Goal: Task Accomplishment & Management: Manage account settings

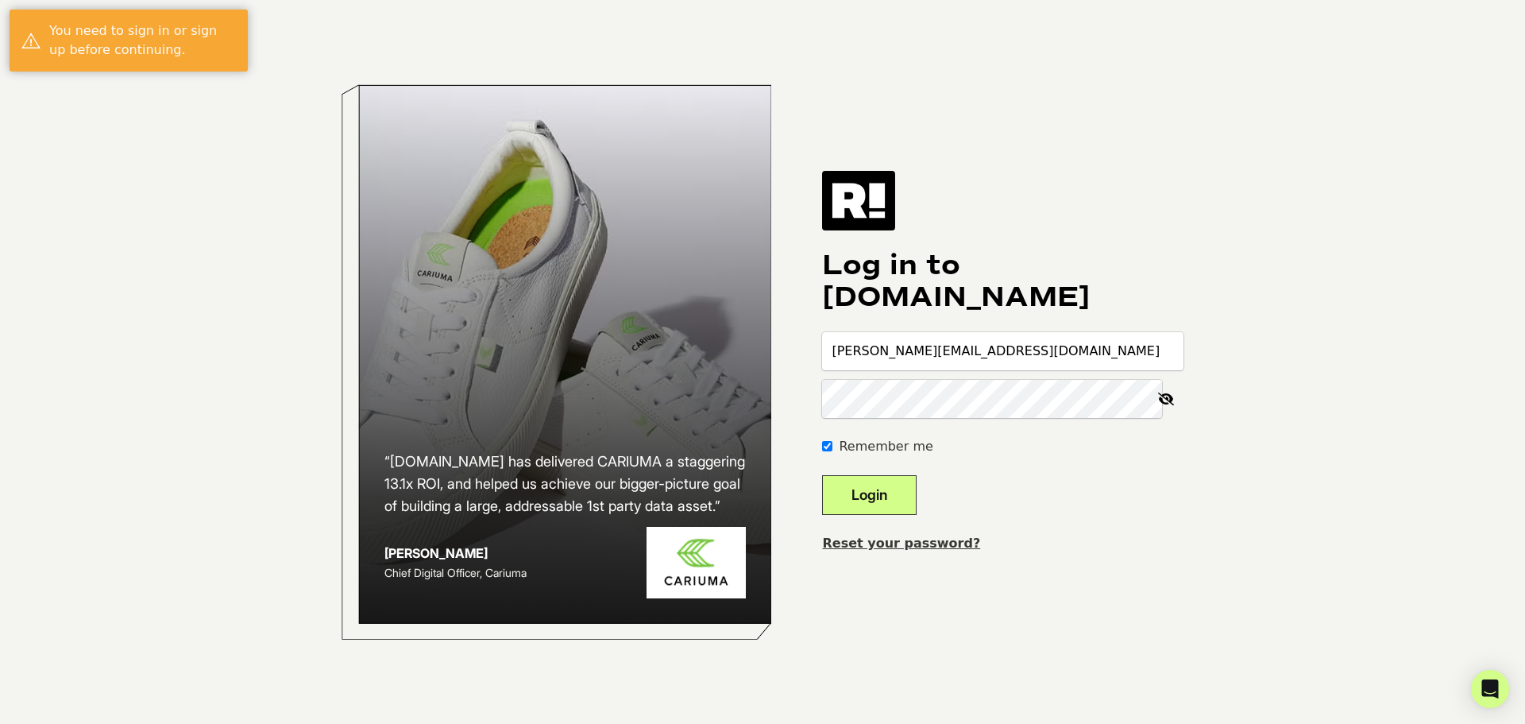
click at [1151, 563] on div "“Retention.com has delivered CARIUMA a staggering 13.1x ROI, and helped us achi…" at bounding box center [762, 362] width 905 height 724
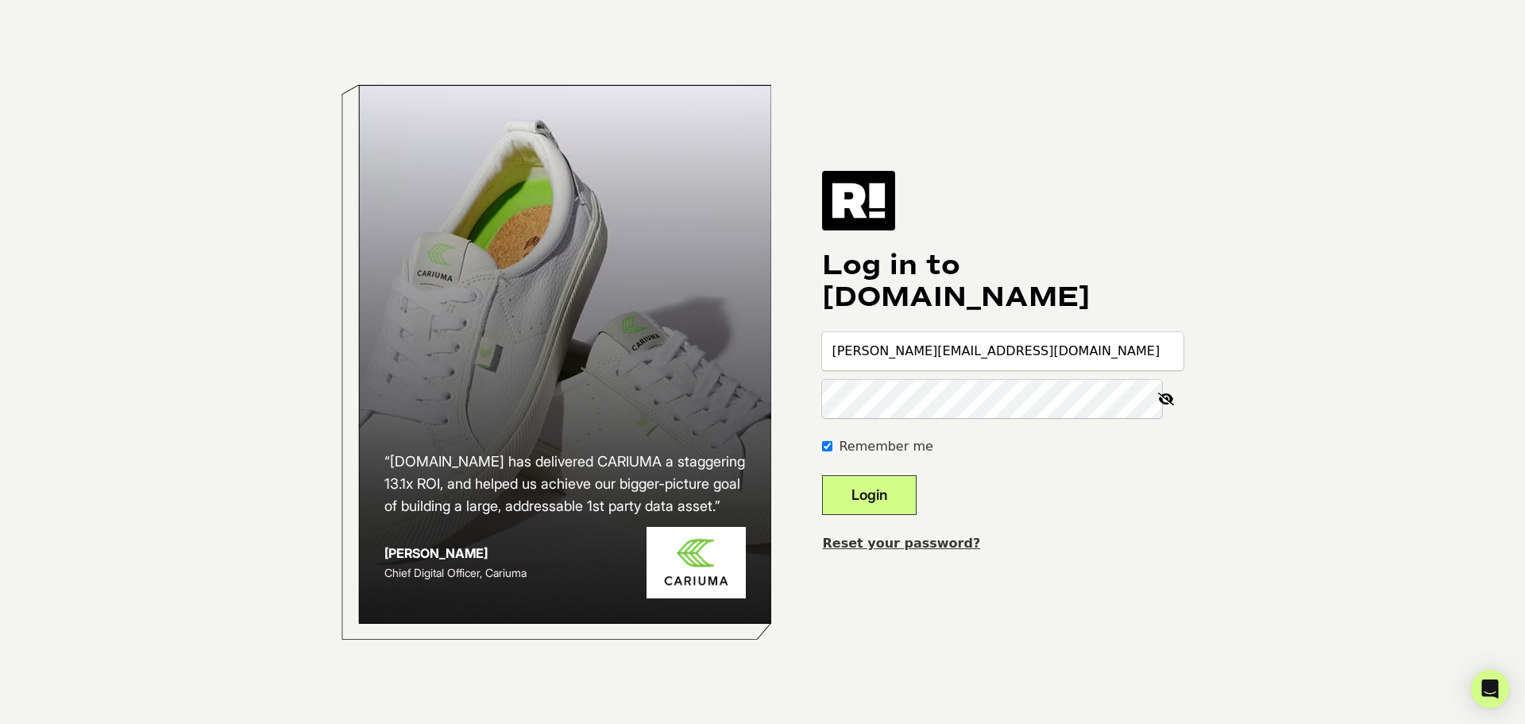
click at [1045, 369] on input "marco@hivebrands.com" at bounding box center [1002, 351] width 361 height 38
click at [1046, 365] on input "marco@hivebrands.com" at bounding box center [1002, 351] width 361 height 38
click at [1033, 354] on input "marco@hivebrands.com" at bounding box center [1002, 351] width 361 height 38
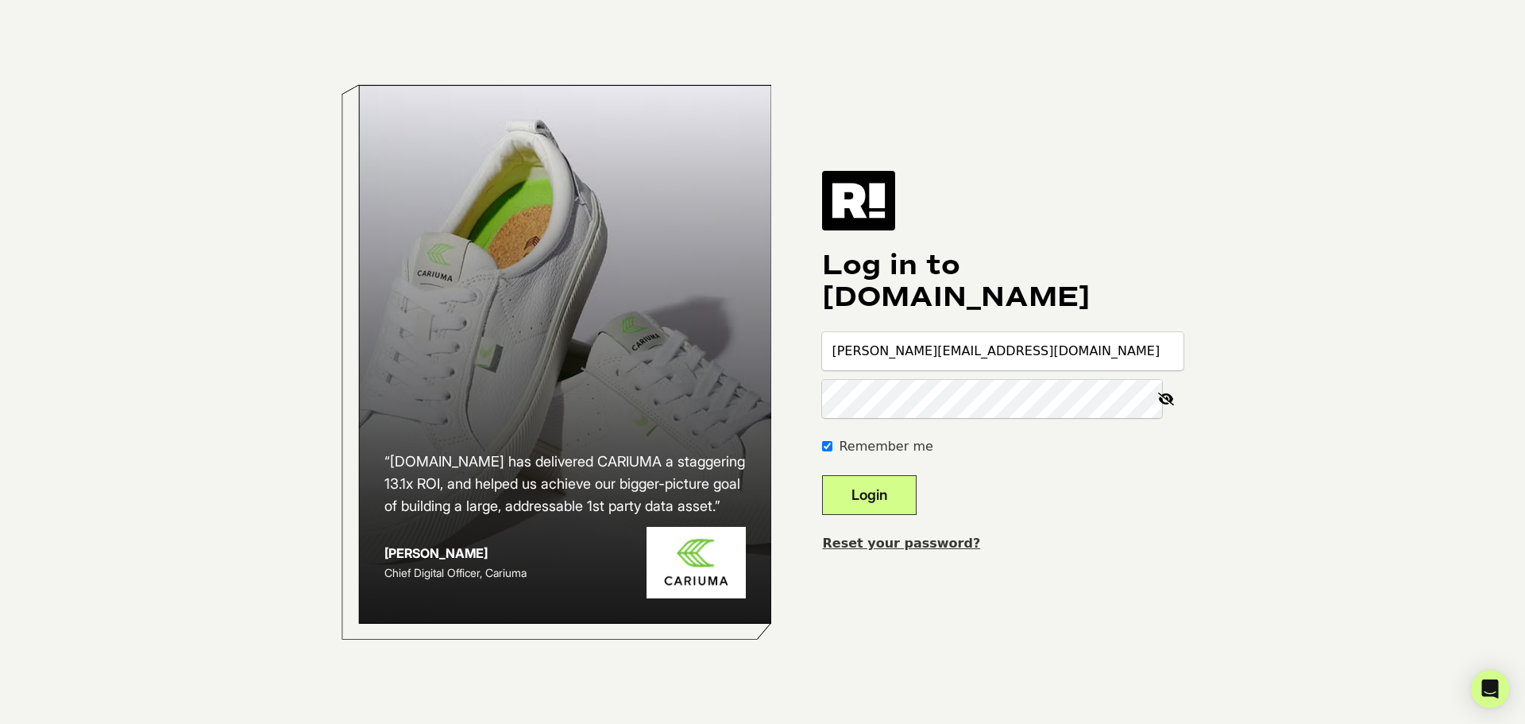
click at [1033, 354] on input "marco@hivebrands.com" at bounding box center [1002, 351] width 361 height 38
paste input "katie"
type input "katie@hivebrands.com"
click at [917, 503] on button "Login" at bounding box center [869, 495] width 95 height 40
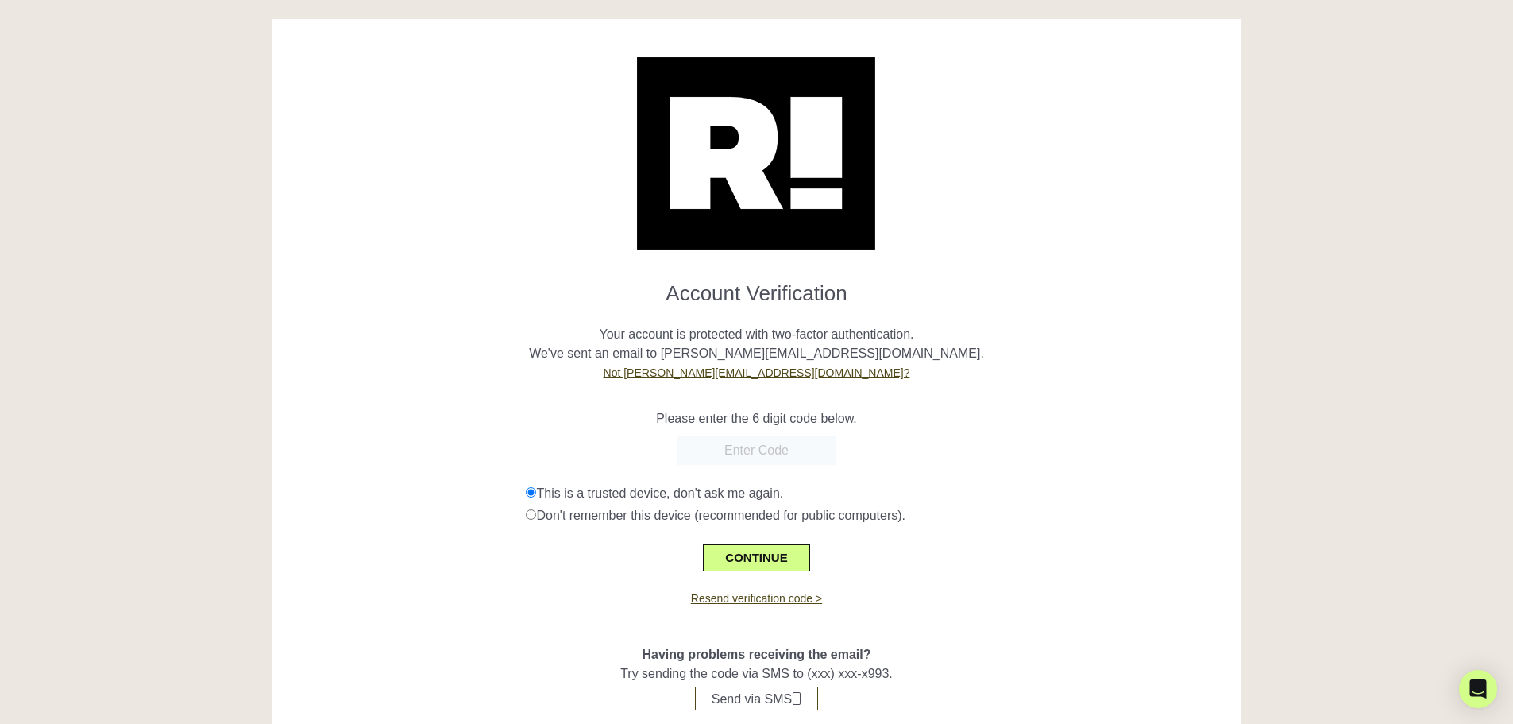
click at [741, 453] on input "text" at bounding box center [756, 450] width 159 height 29
click at [762, 455] on input "text" at bounding box center [756, 450] width 159 height 29
click at [751, 455] on input "text" at bounding box center [756, 450] width 159 height 29
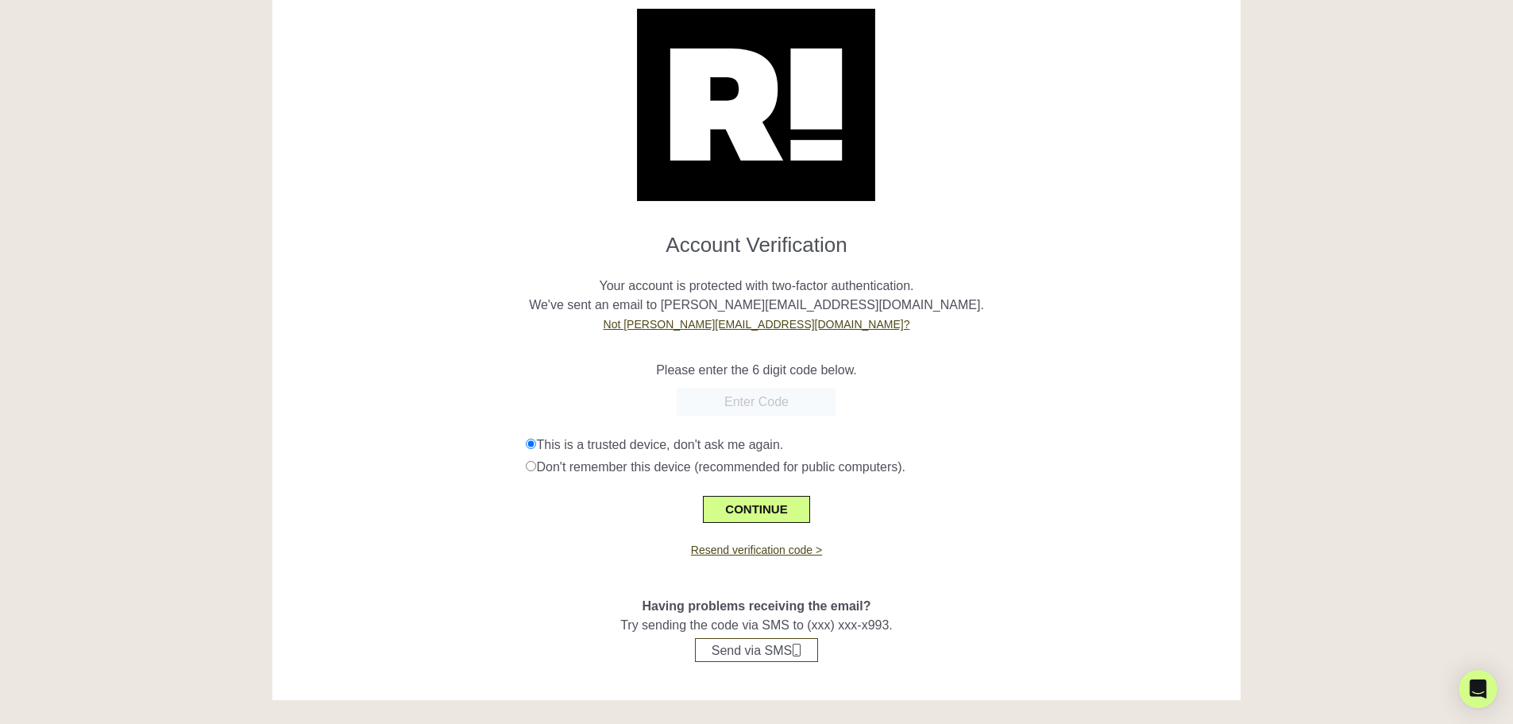
click at [768, 409] on input "text" at bounding box center [756, 402] width 159 height 29
click at [766, 400] on input "text" at bounding box center [756, 402] width 159 height 29
click at [735, 408] on input "text" at bounding box center [756, 402] width 159 height 29
paste input "308576"
type input "308576"
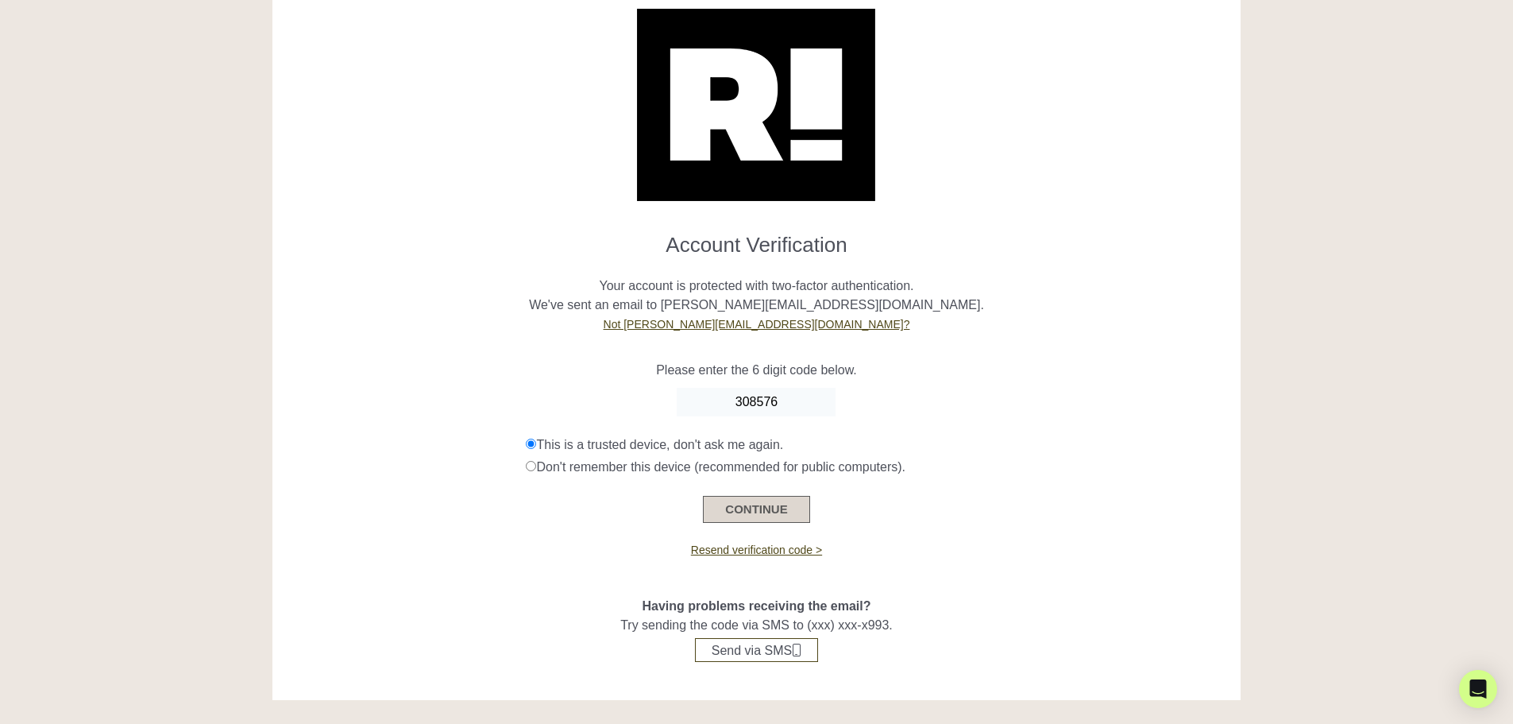
click at [743, 512] on button "CONTINUE" at bounding box center [756, 509] width 106 height 27
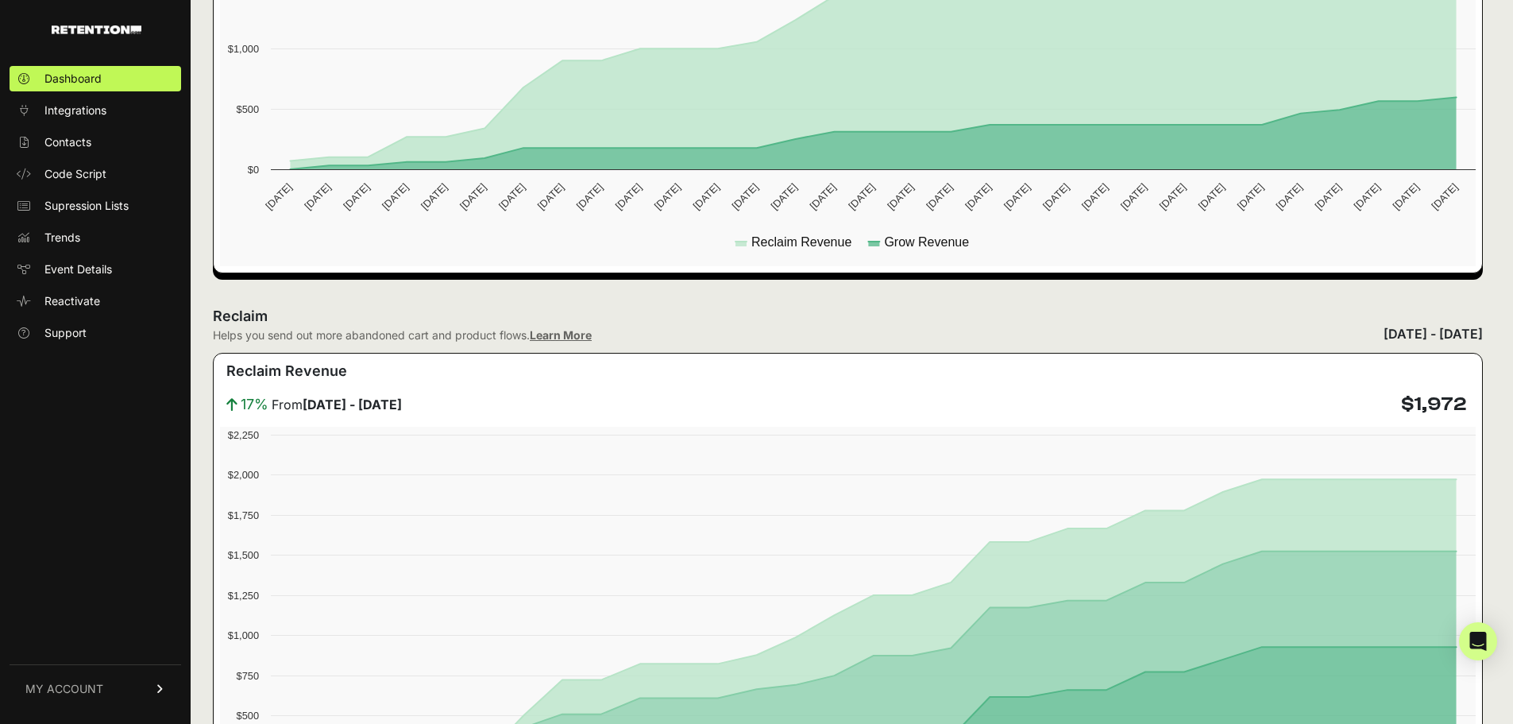
scroll to position [79, 0]
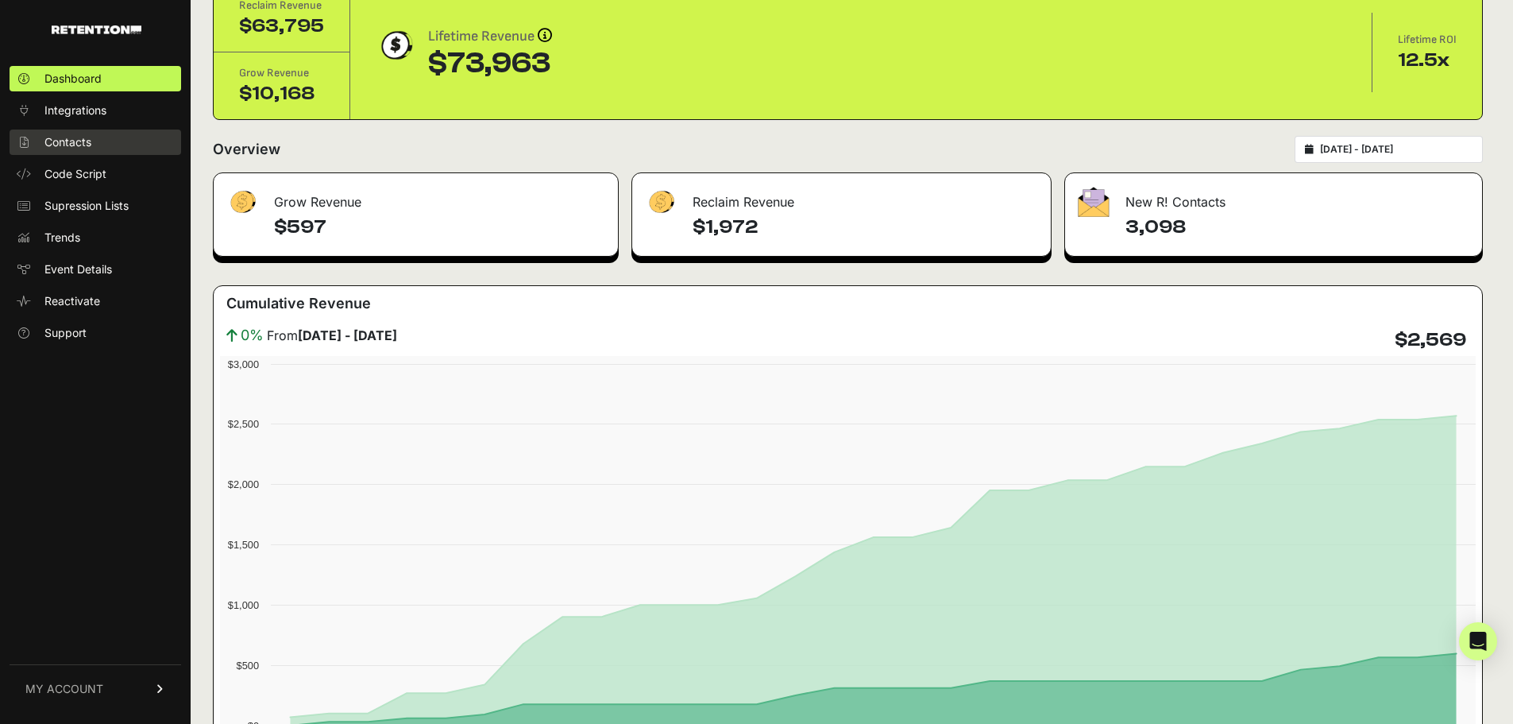
click at [85, 146] on span "Contacts" at bounding box center [67, 142] width 47 height 16
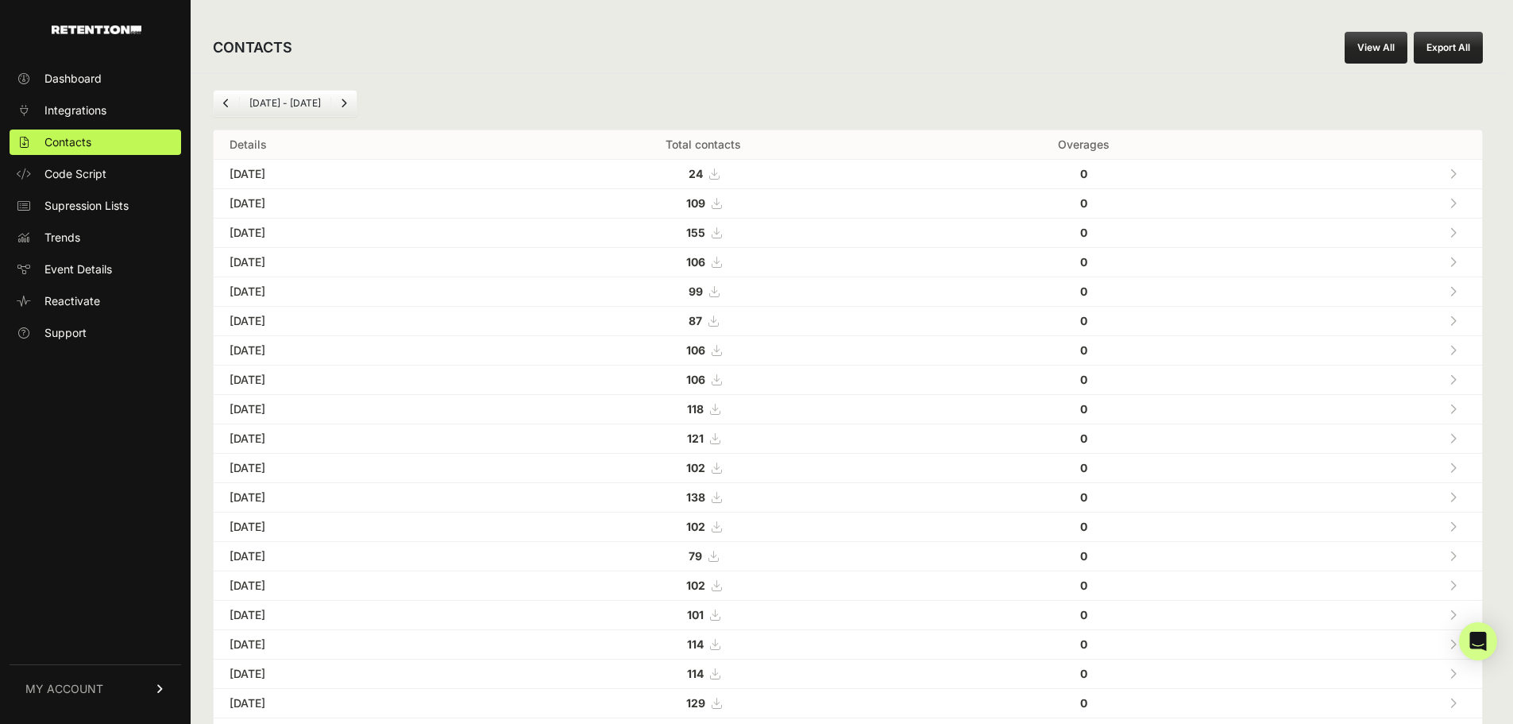
click at [623, 76] on div "[DATE] - [DATE] Details Total contacts Overages [DATE] 24 0 [DATE] 109" at bounding box center [848, 595] width 1315 height 1044
click at [91, 80] on span "Dashboard" at bounding box center [72, 79] width 57 height 16
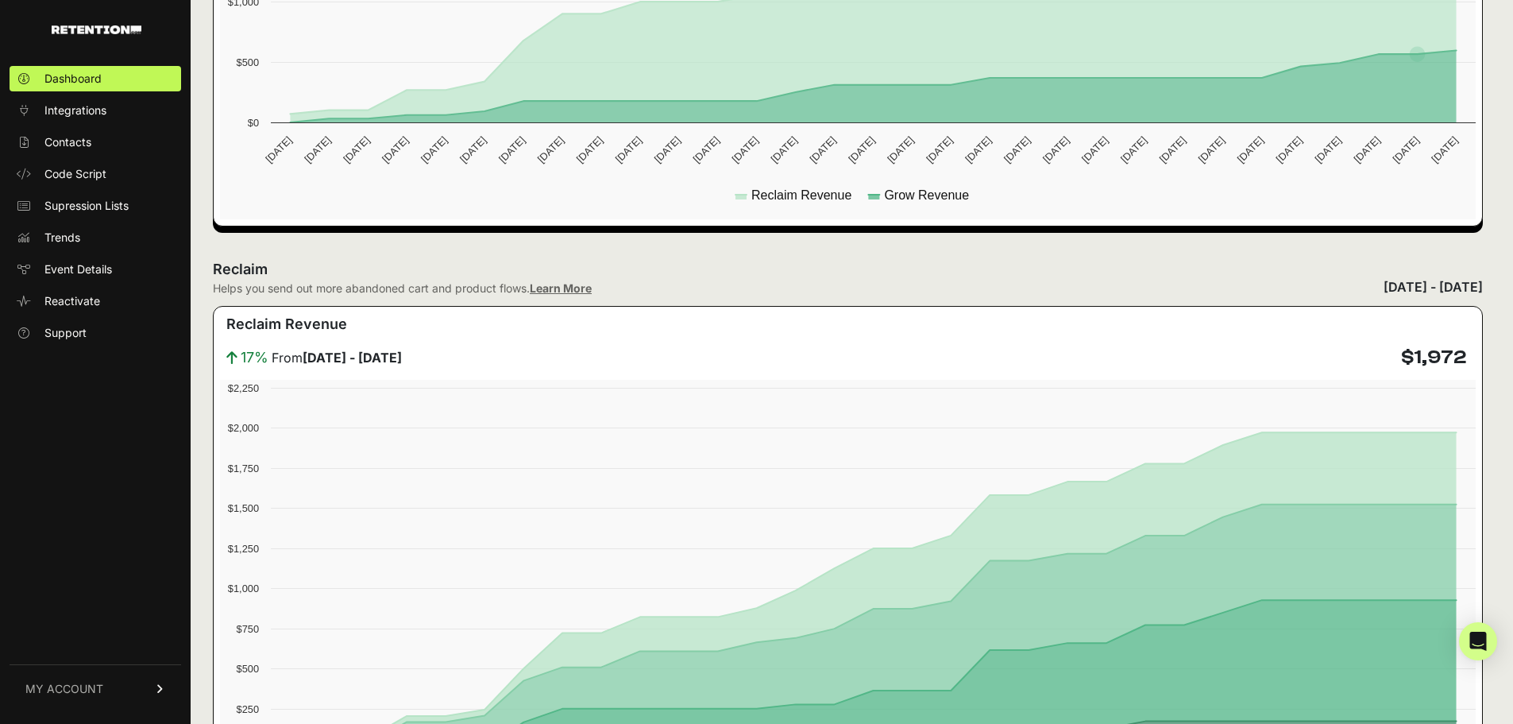
scroll to position [715, 0]
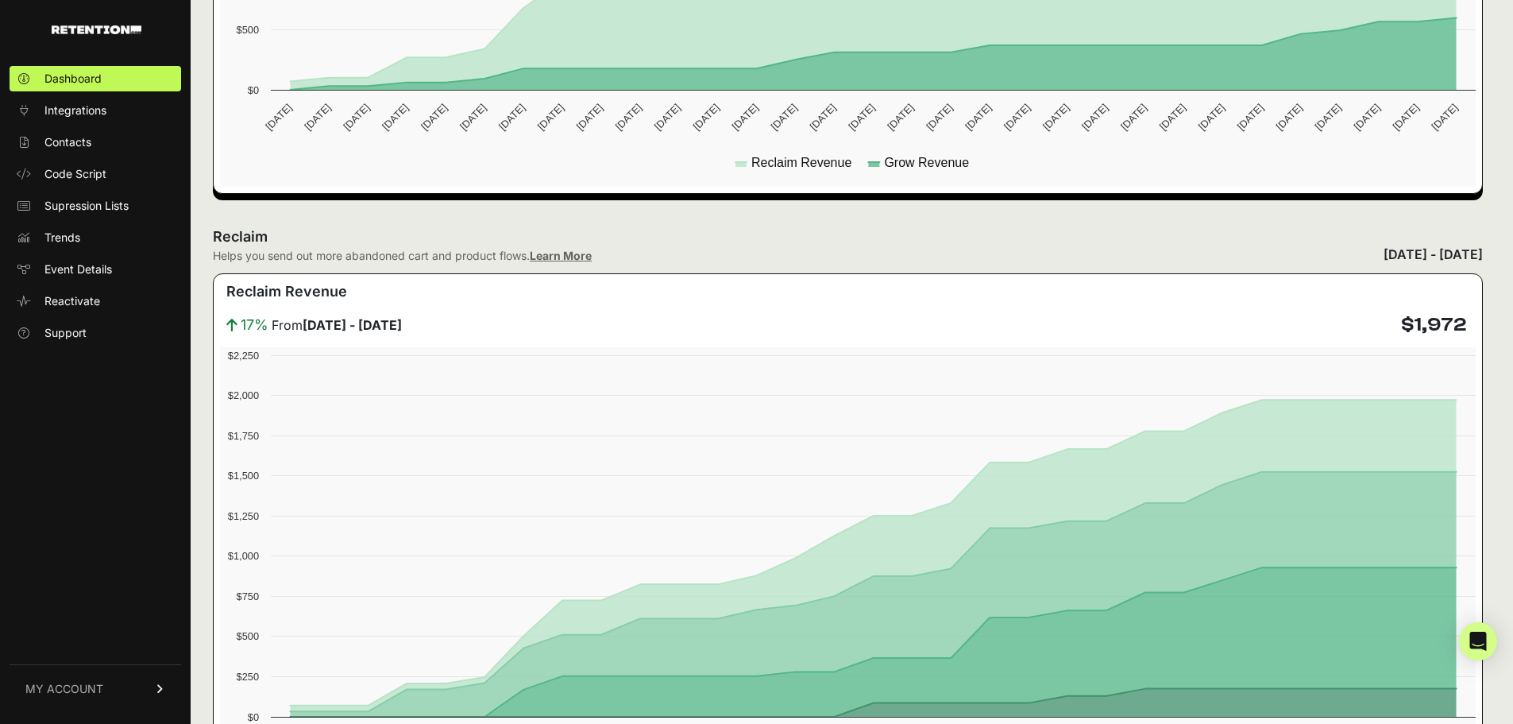
drag, startPoint x: 1417, startPoint y: 325, endPoint x: 1458, endPoint y: 326, distance: 41.3
click at [1458, 326] on h4 "$1,972" at bounding box center [1433, 324] width 65 height 25
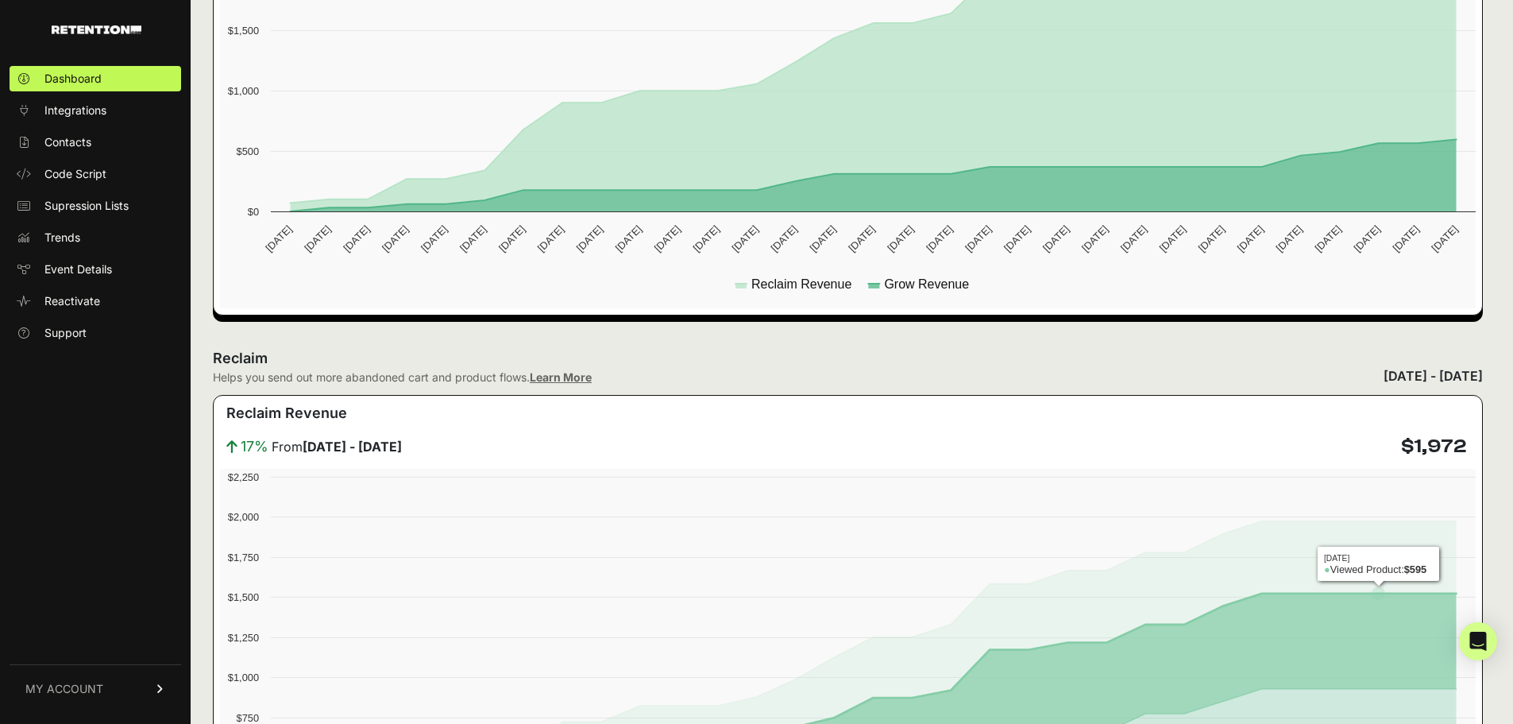
scroll to position [556, 0]
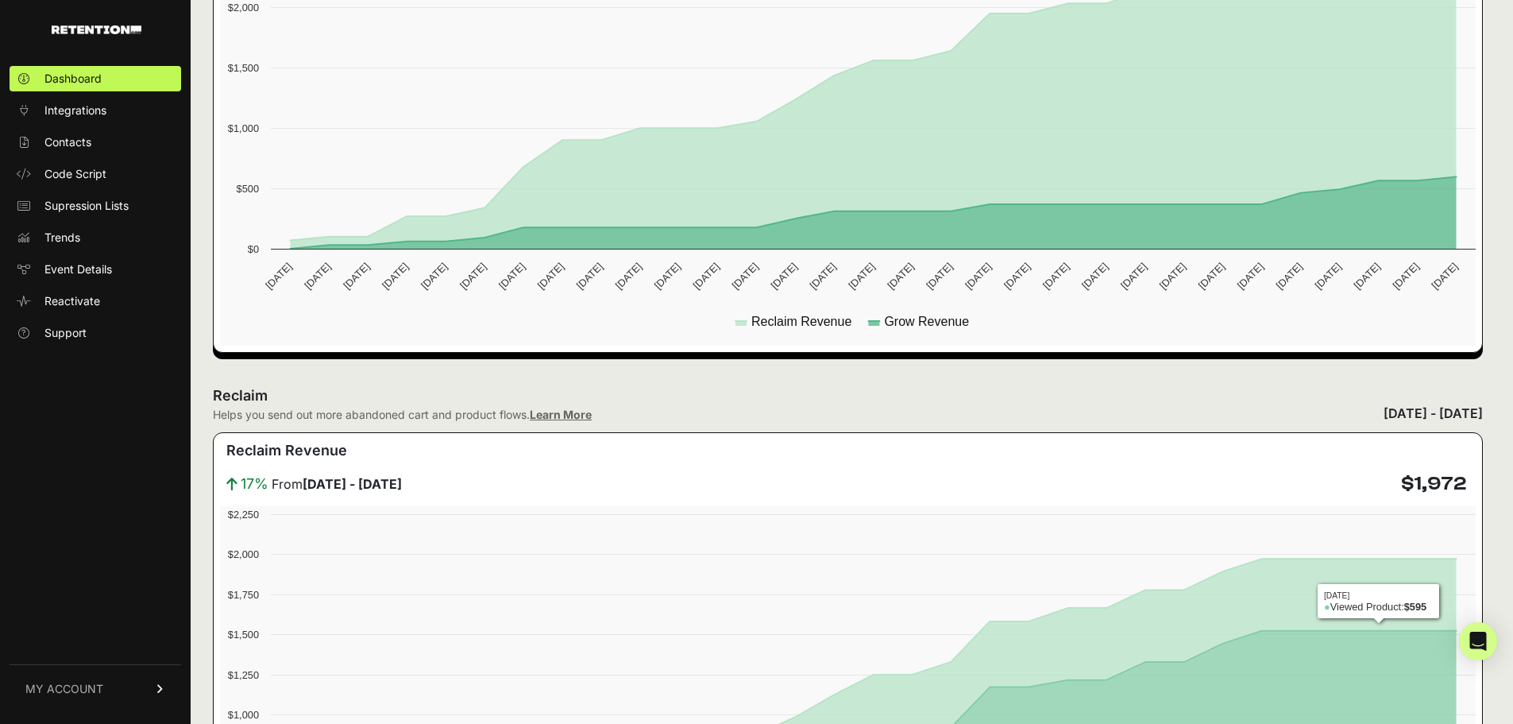
click at [1425, 477] on h4 "$1,972" at bounding box center [1433, 483] width 65 height 25
click at [1434, 460] on div "Reclaim Revenue" at bounding box center [848, 455] width 1256 height 32
drag, startPoint x: 1427, startPoint y: 482, endPoint x: 1473, endPoint y: 481, distance: 45.3
click at [1466, 481] on h4 "$1,972" at bounding box center [1433, 483] width 65 height 25
click at [1337, 447] on div "Reclaim Revenue" at bounding box center [848, 455] width 1256 height 32
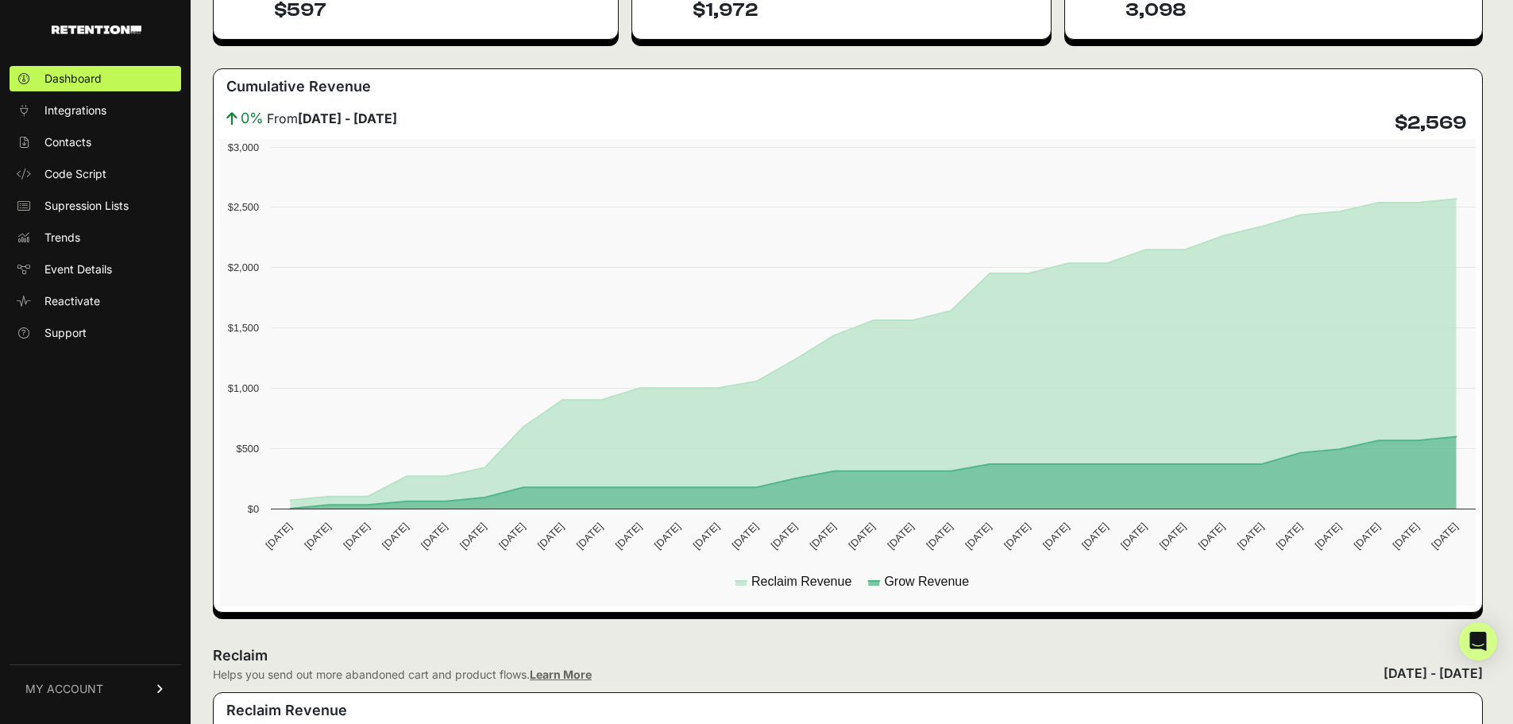
scroll to position [0, 0]
